Goal: Task Accomplishment & Management: Complete application form

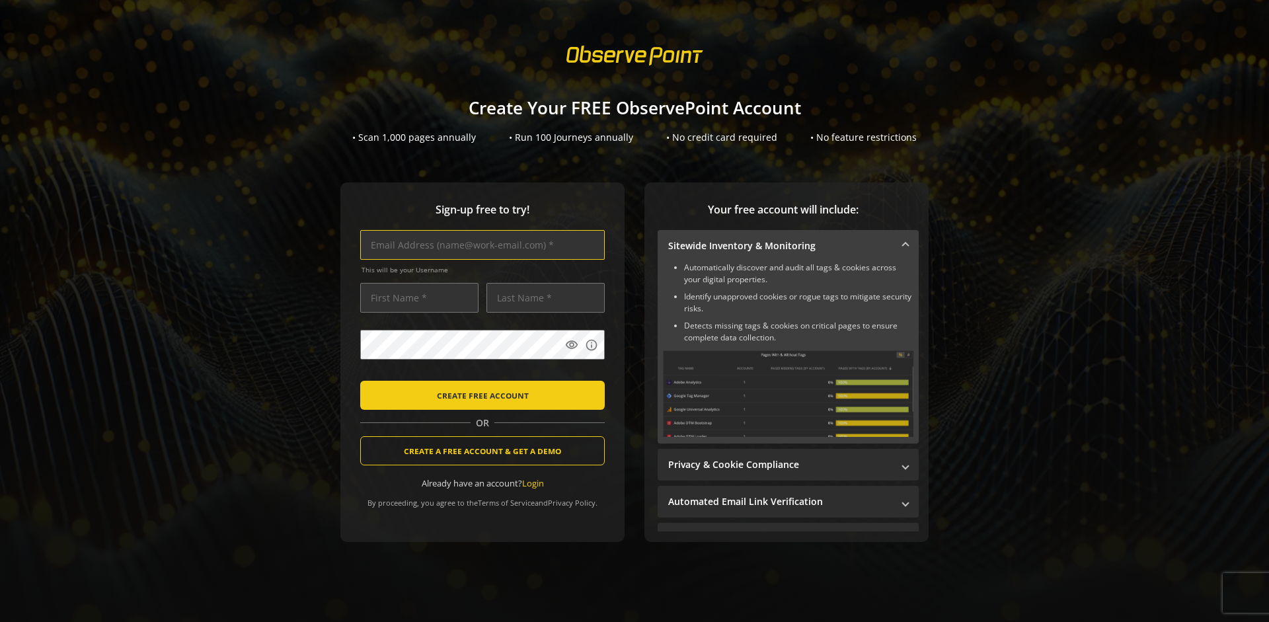
click at [479, 245] on input "text" at bounding box center [482, 245] width 245 height 30
type input "[EMAIL_ADDRESS][DOMAIN_NAME]"
click at [416, 297] on input "text" at bounding box center [419, 298] width 118 height 30
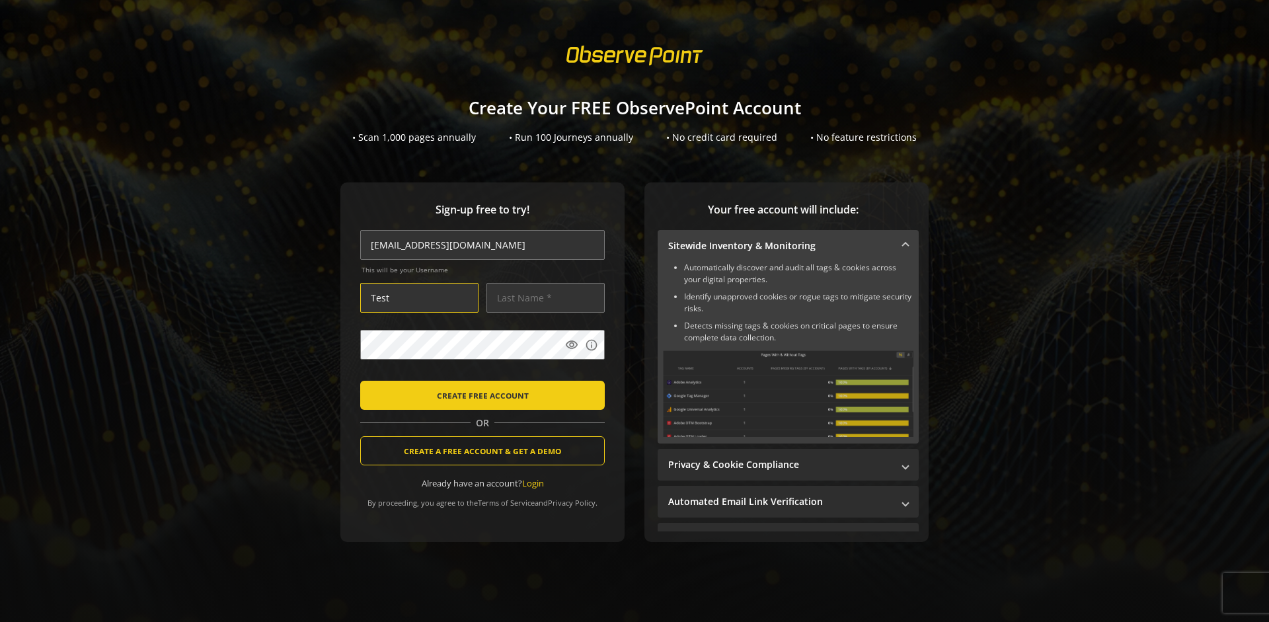
type input "Test"
click at [542, 297] on input "text" at bounding box center [545, 298] width 118 height 30
type input "Test"
click at [651, 377] on body "Loading... Create Your FREE ObservePoint Account • Scan 1,000 pages annually • …" at bounding box center [634, 311] width 1269 height 622
click at [479, 395] on span "CREATE FREE ACCOUNT" at bounding box center [483, 395] width 92 height 24
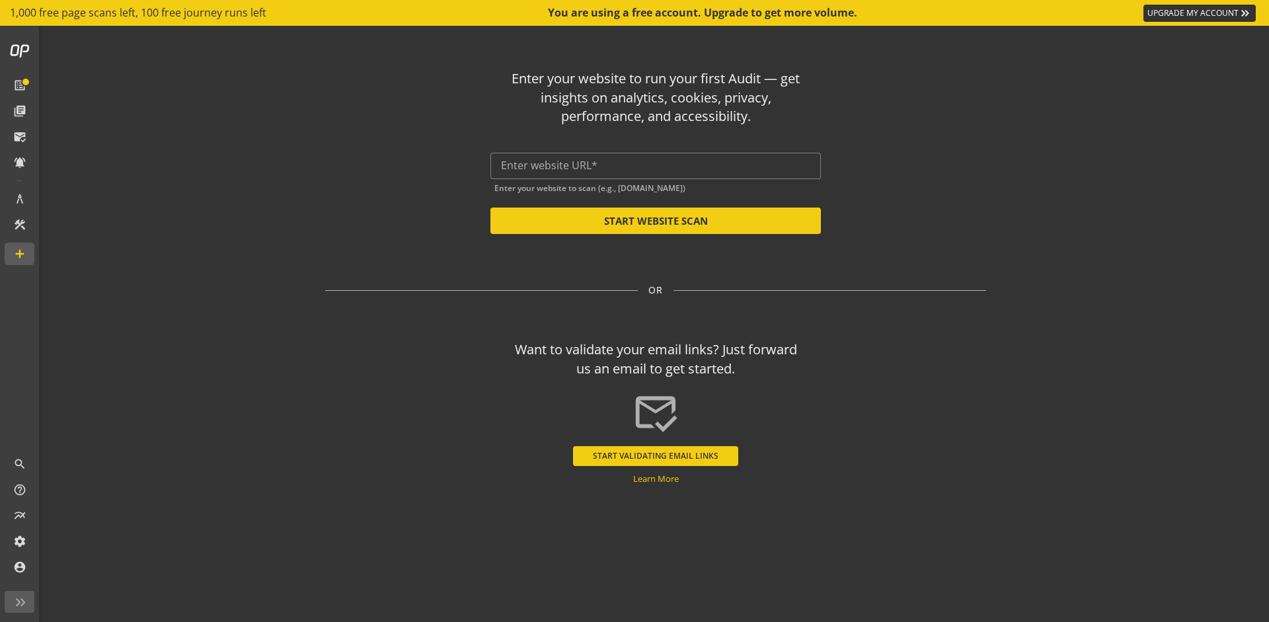
click at [656, 455] on button "START VALIDATING EMAIL LINKS" at bounding box center [655, 456] width 165 height 20
